Goal: Transaction & Acquisition: Purchase product/service

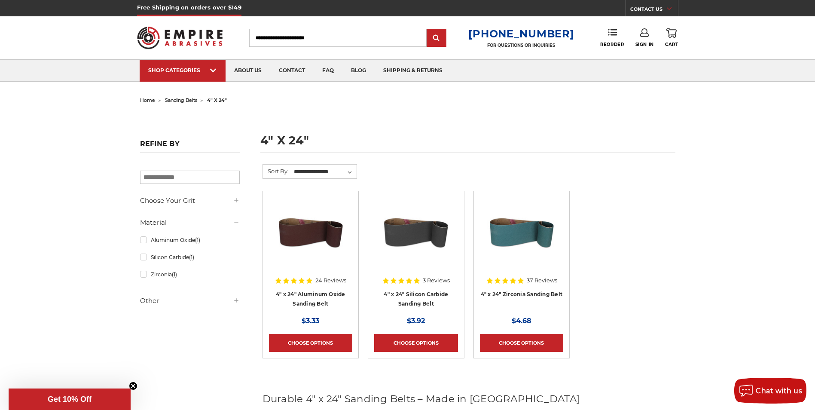
click at [144, 273] on link "Zirconia (1)" at bounding box center [190, 274] width 100 height 15
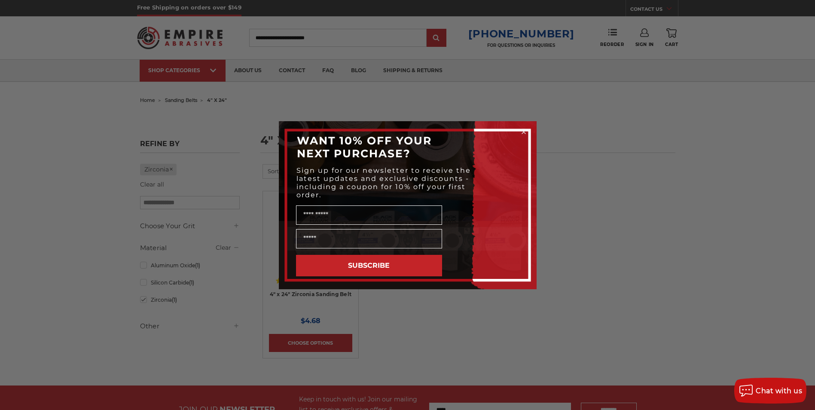
click at [523, 132] on icon "Close dialog" at bounding box center [523, 131] width 3 height 3
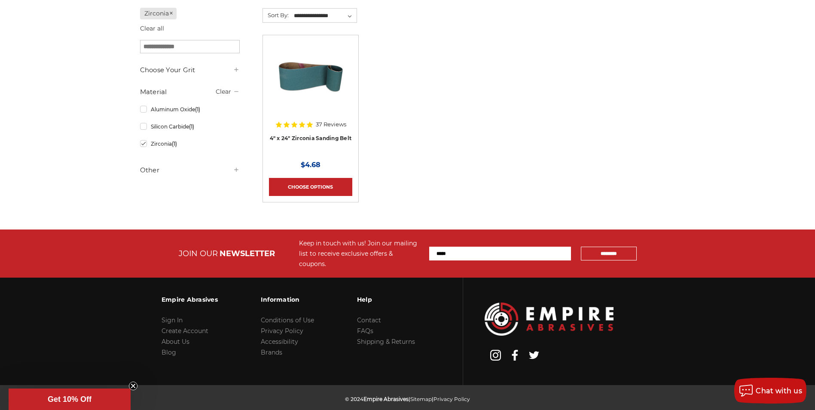
scroll to position [168, 0]
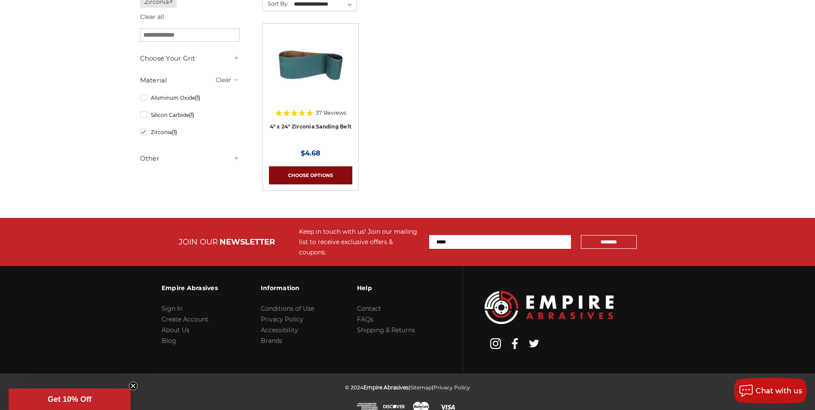
click at [307, 171] on link "Choose Options" at bounding box center [310, 175] width 83 height 18
